Goal: Task Accomplishment & Management: Manage account settings

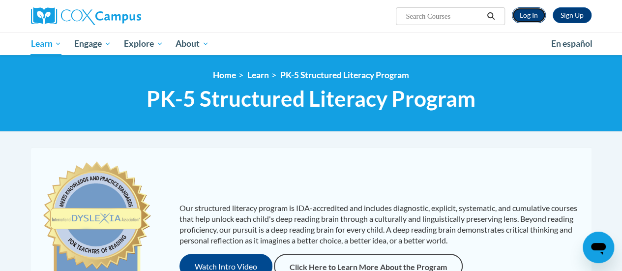
click at [526, 15] on link "Log In" at bounding box center [529, 15] width 34 height 16
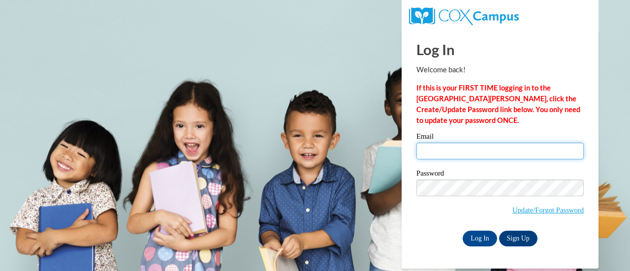
click at [468, 156] on input "Email" at bounding box center [499, 151] width 167 height 17
type input "jennifer.brunner@rusd.org"
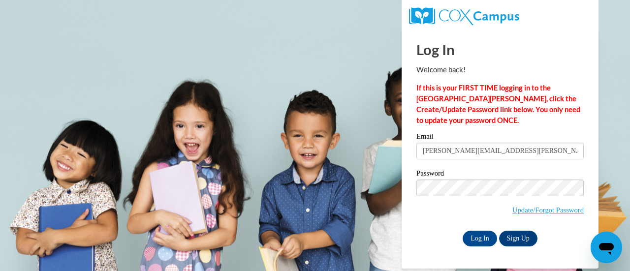
click at [477, 171] on label "Password" at bounding box center [499, 175] width 167 height 10
click at [475, 236] on input "Log In" at bounding box center [479, 239] width 34 height 16
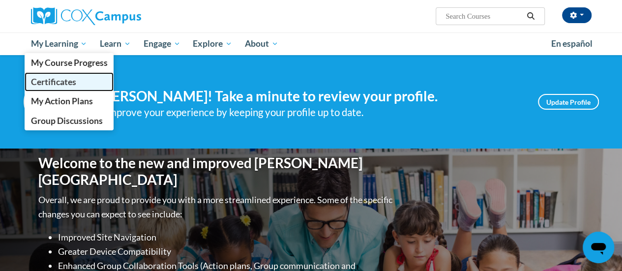
click at [56, 78] on span "Certificates" at bounding box center [52, 82] width 45 height 10
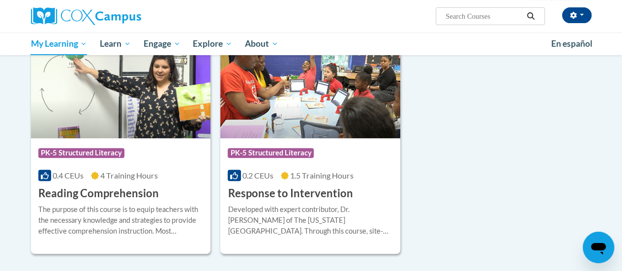
scroll to position [179, 0]
